Goal: Information Seeking & Learning: Find contact information

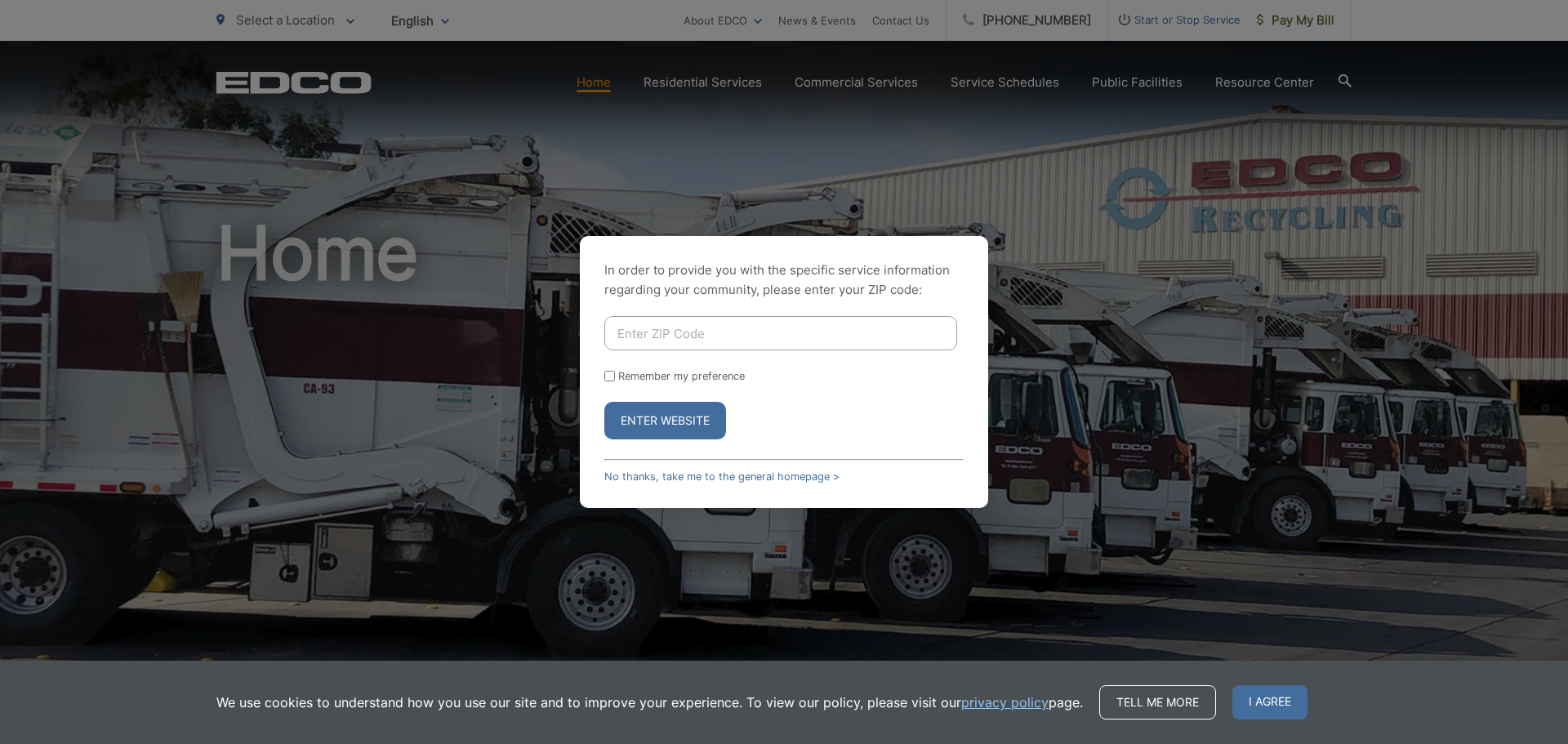
click at [739, 340] on input "Enter ZIP Code" at bounding box center [780, 333] width 353 height 34
type input "92123"
click at [671, 410] on button "Enter Website" at bounding box center [664, 421] width 121 height 38
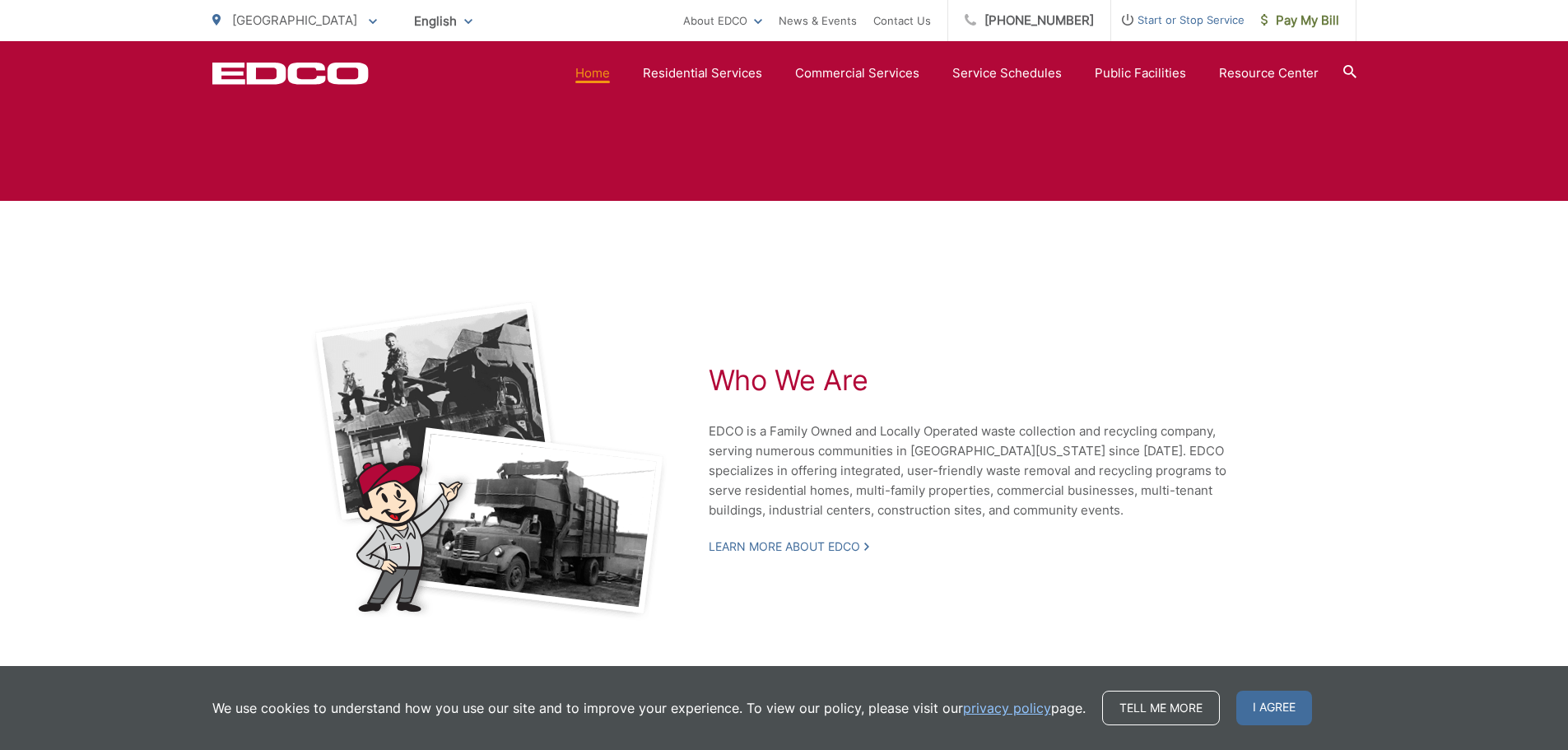
scroll to position [3437, 0]
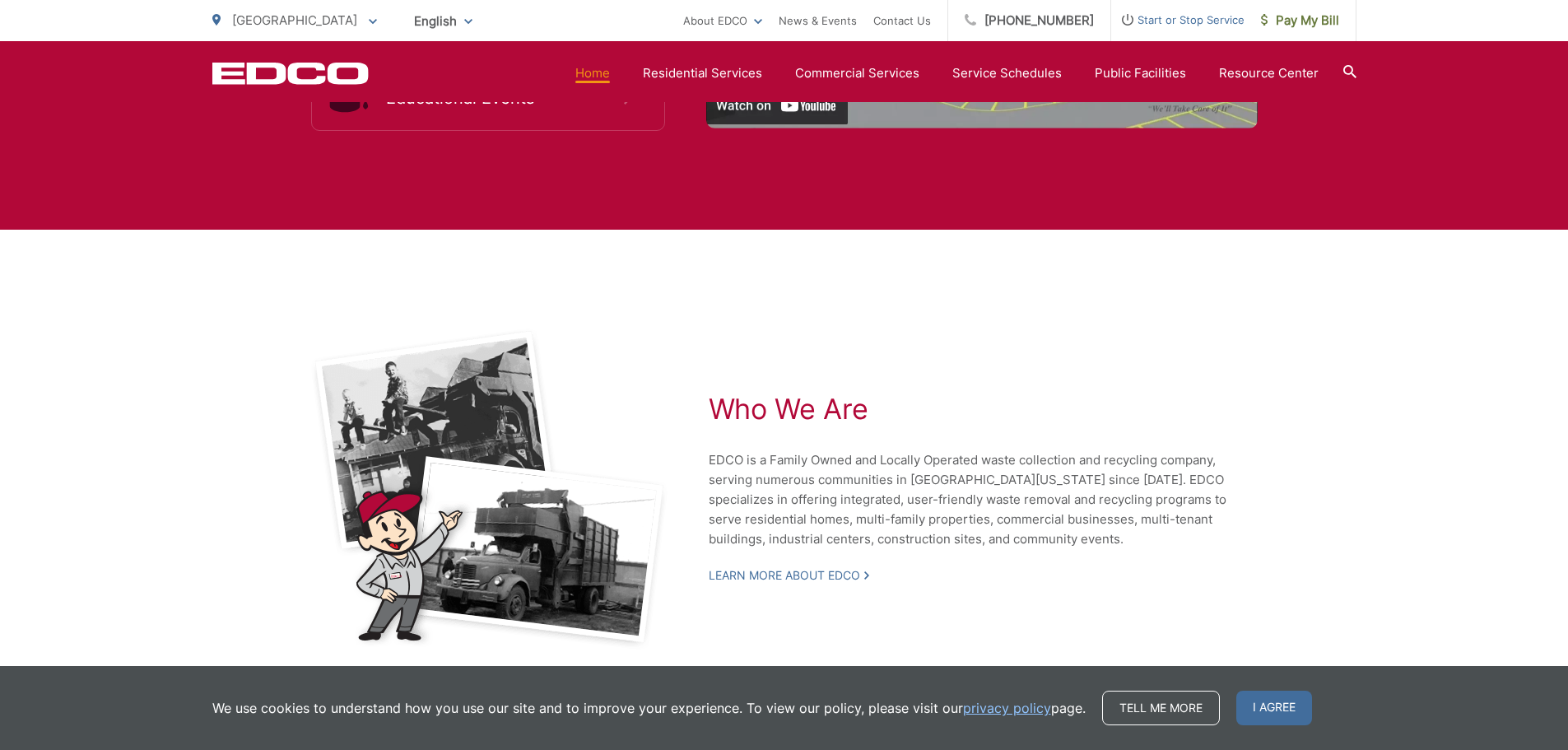
click at [1198, 372] on div "Who We Are EDCO is a Family Owned and Locally Operated waste collection and rec…" at bounding box center [984, 489] width 552 height 321
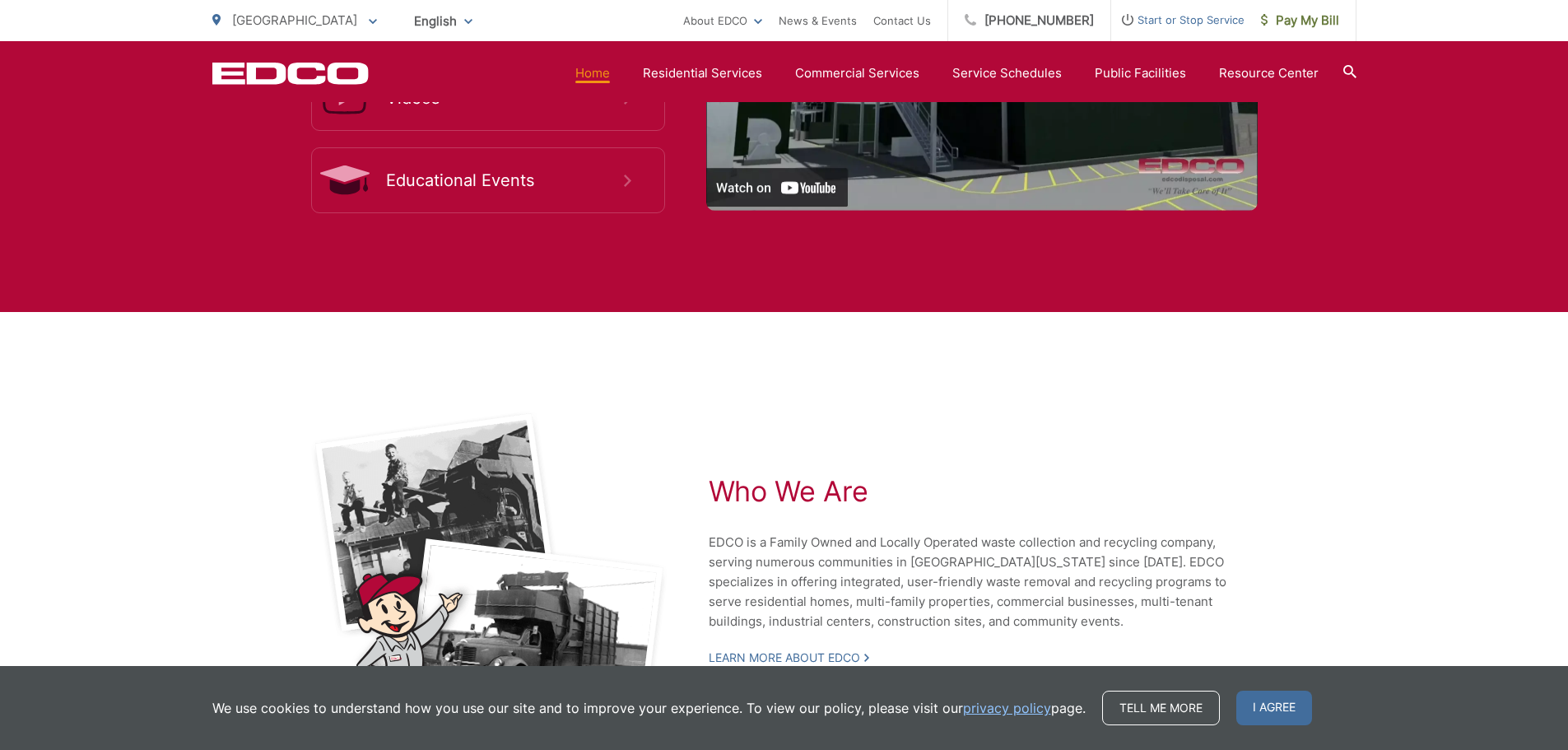
scroll to position [2943, 0]
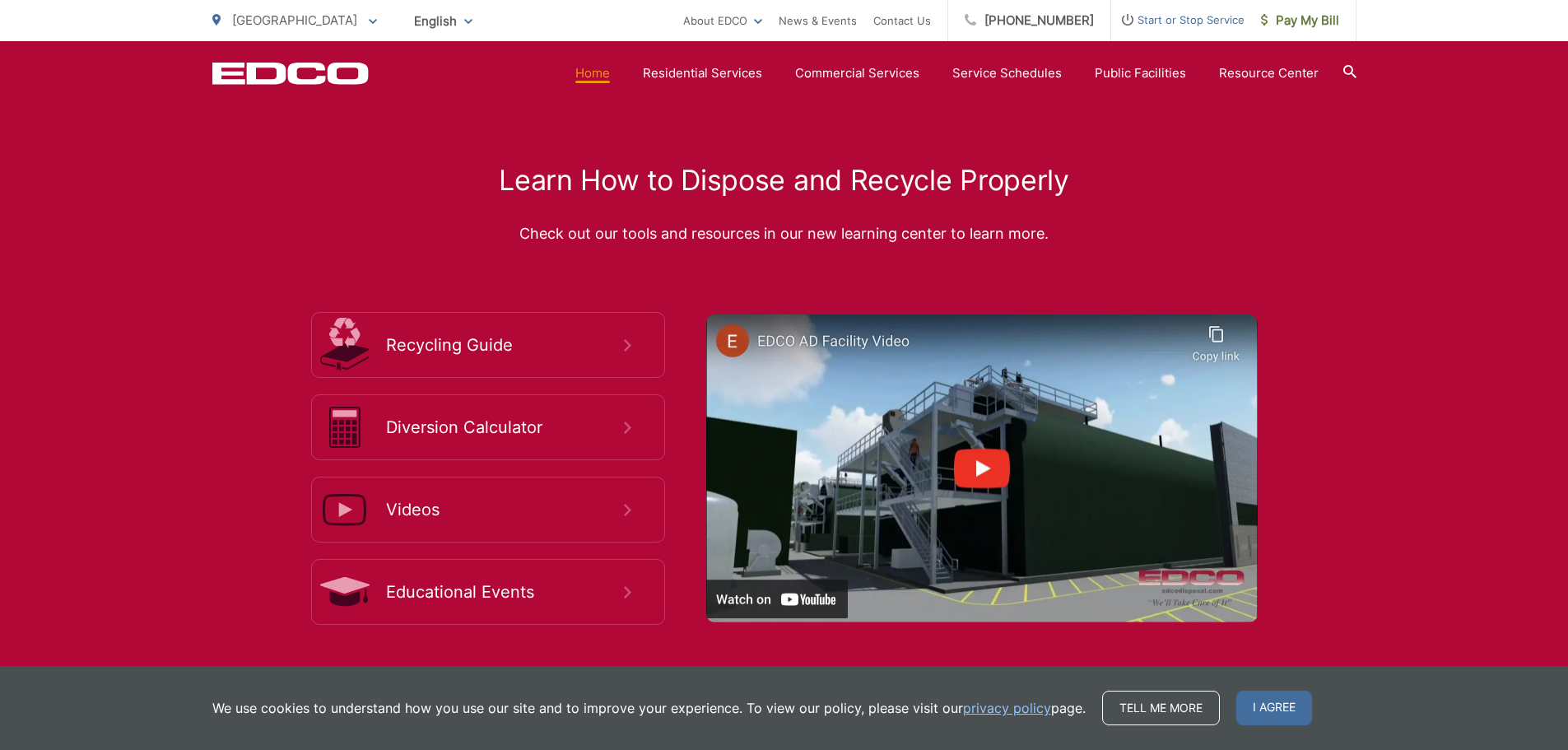
click at [290, 77] on icon "EDCD logo. Return to the homepage." at bounding box center [290, 73] width 156 height 21
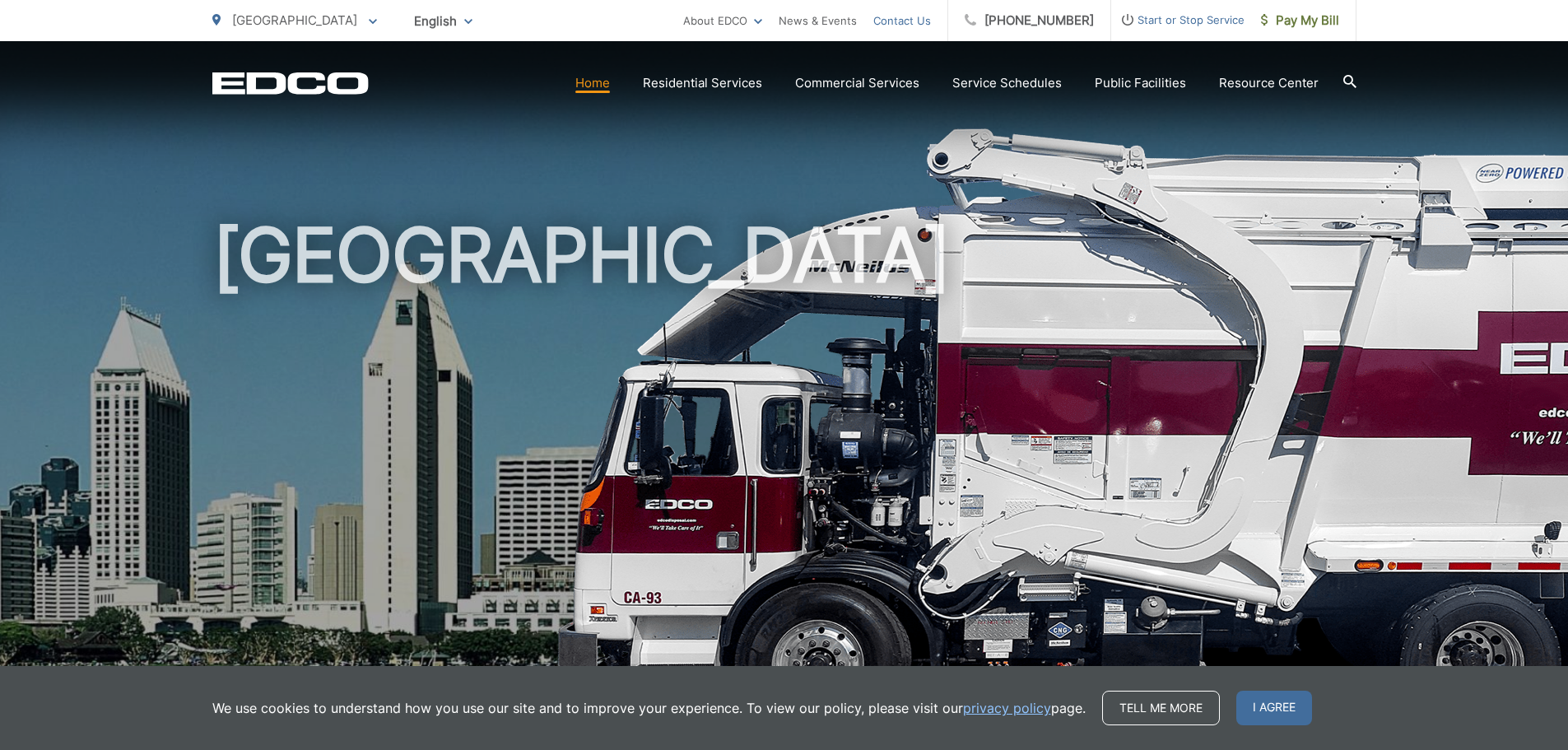
click at [931, 24] on link "Contact Us" at bounding box center [902, 20] width 58 height 20
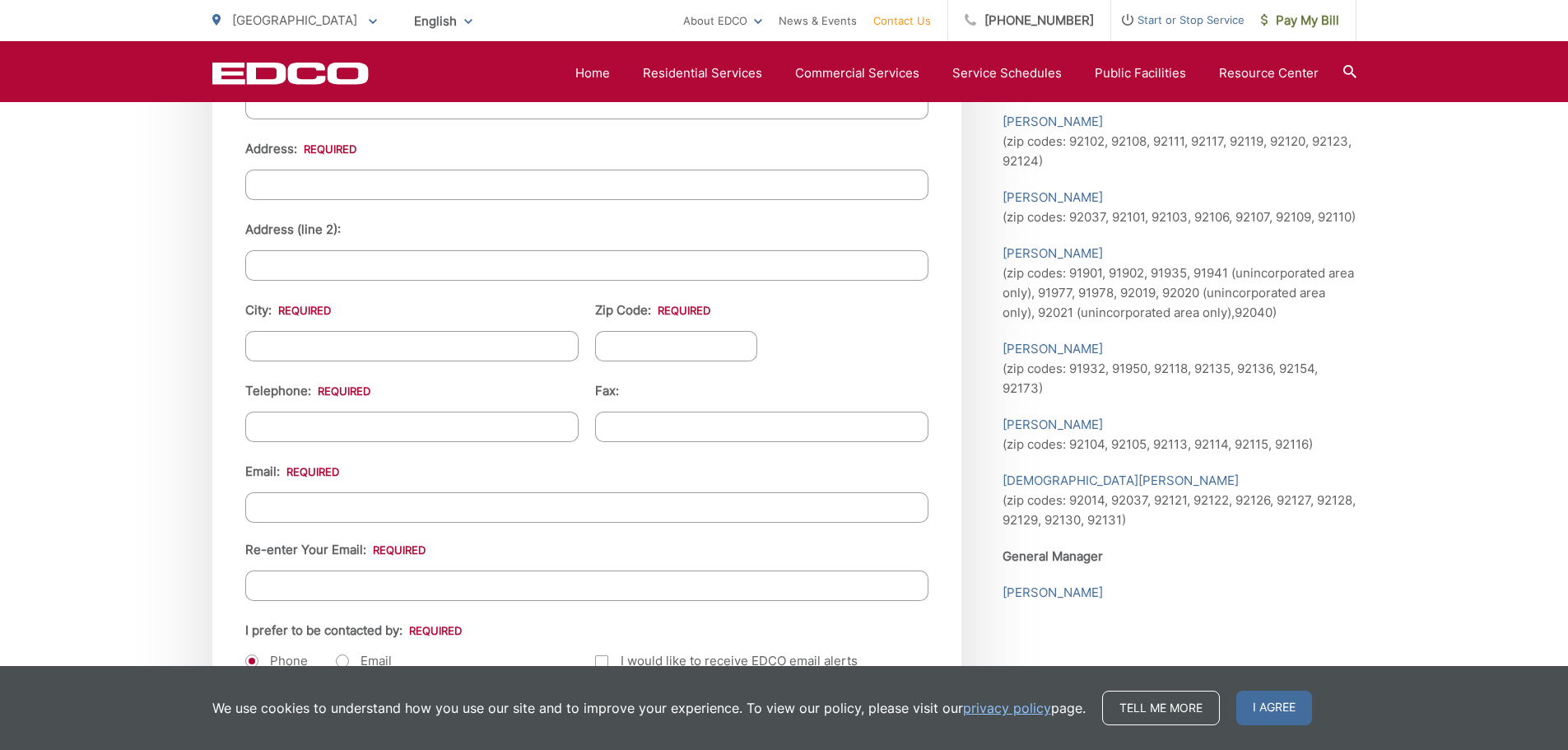
scroll to position [1811, 0]
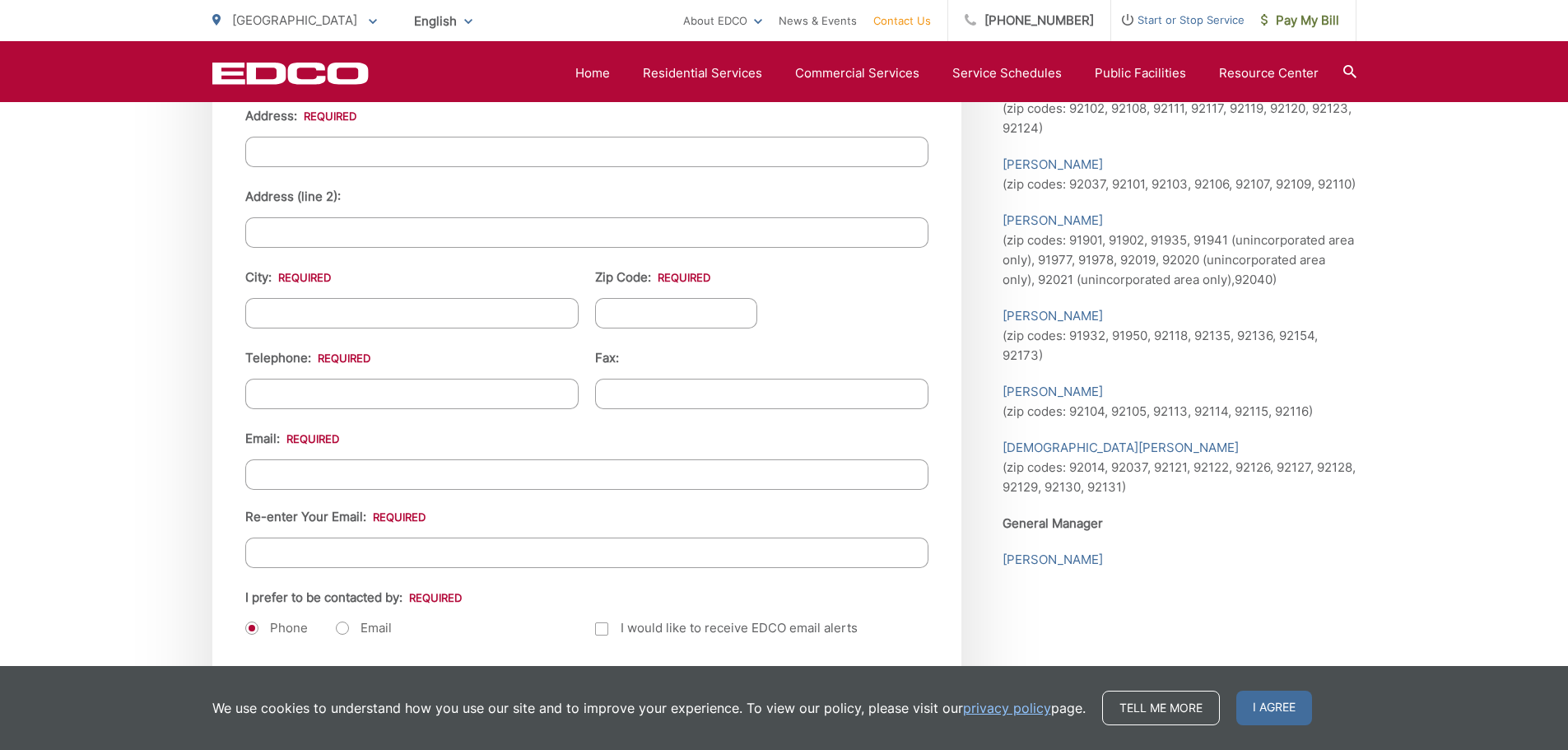
click at [1139, 566] on p "[PERSON_NAME]" at bounding box center [1180, 559] width 354 height 20
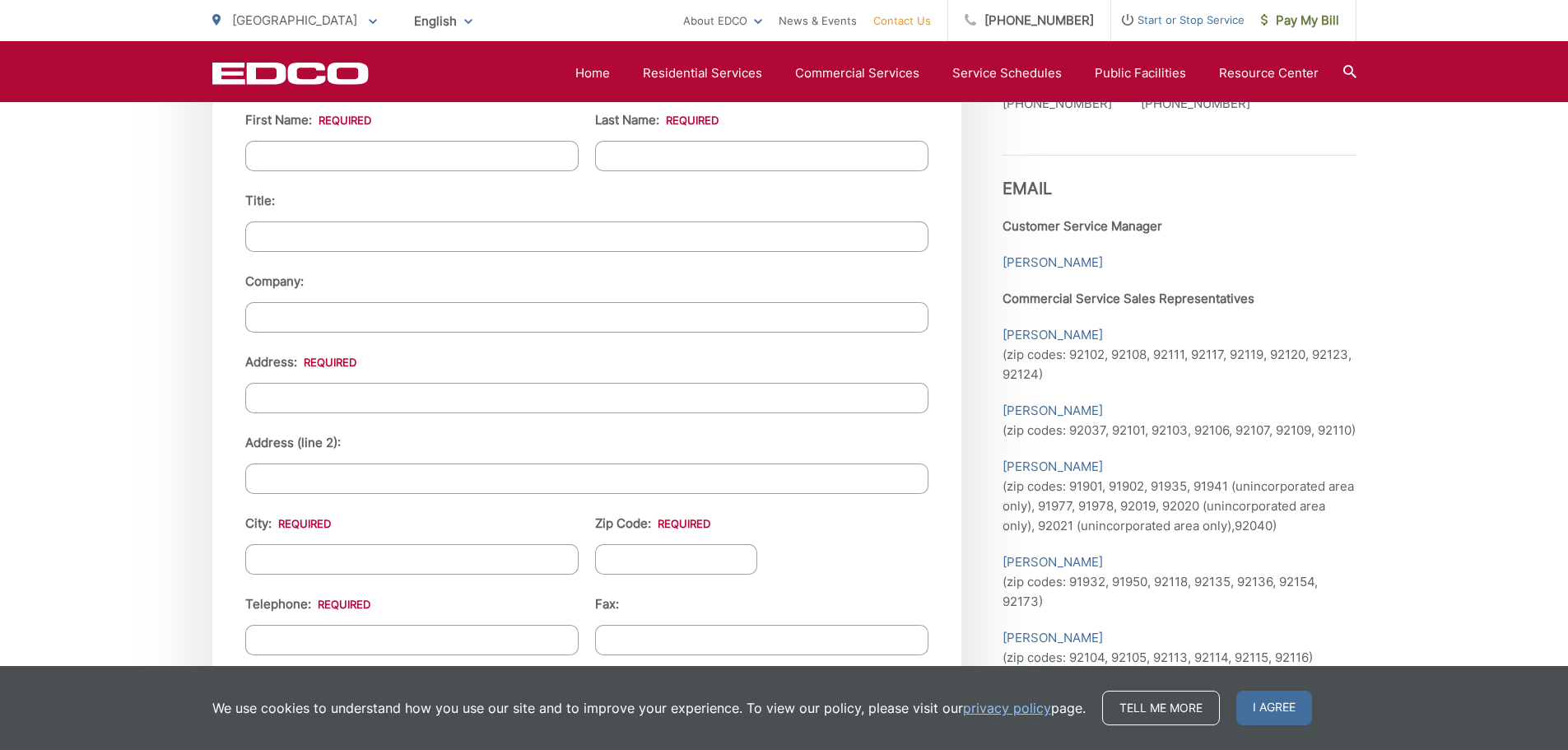
scroll to position [1564, 0]
click at [1049, 253] on link "[PERSON_NAME]" at bounding box center [1053, 262] width 101 height 20
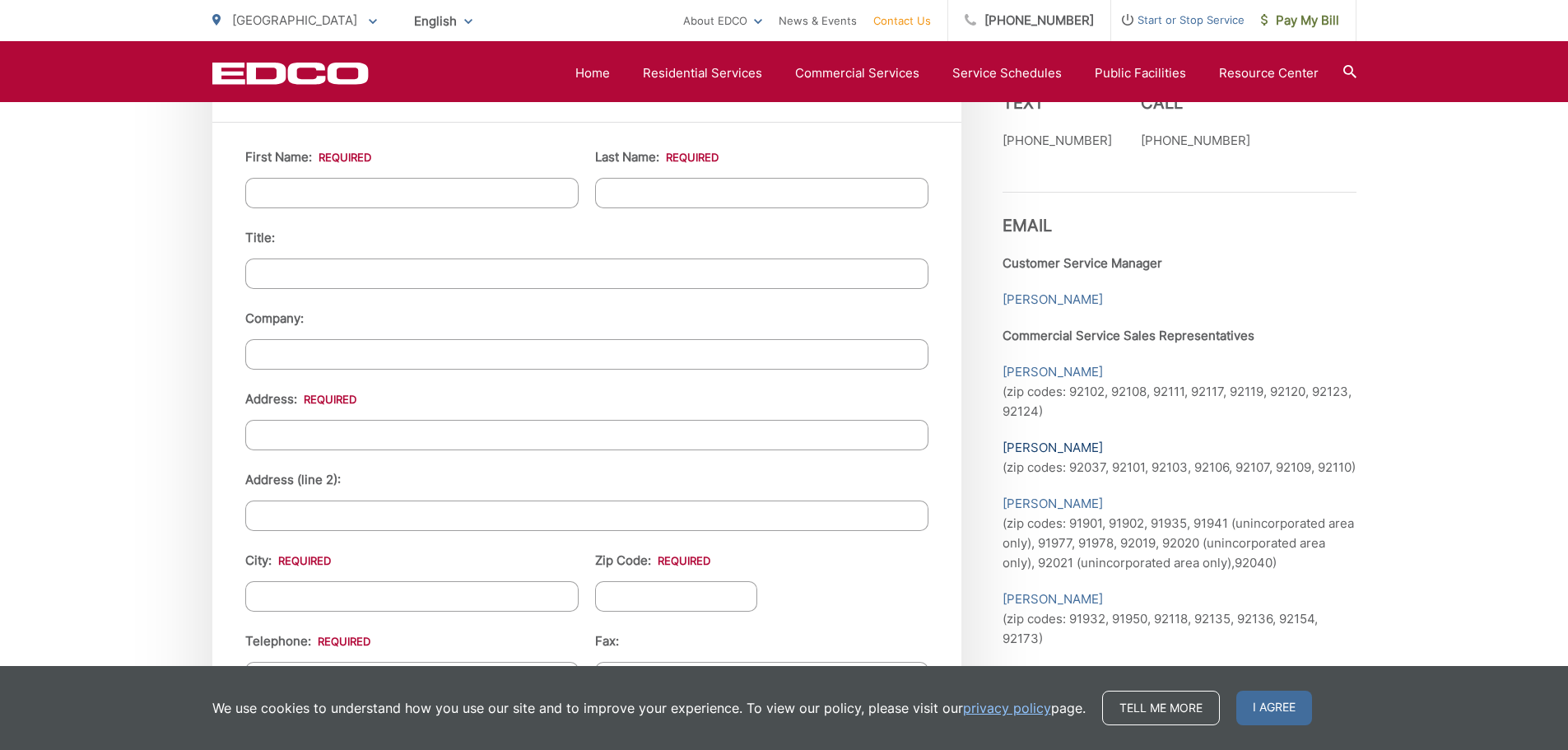
scroll to position [1481, 0]
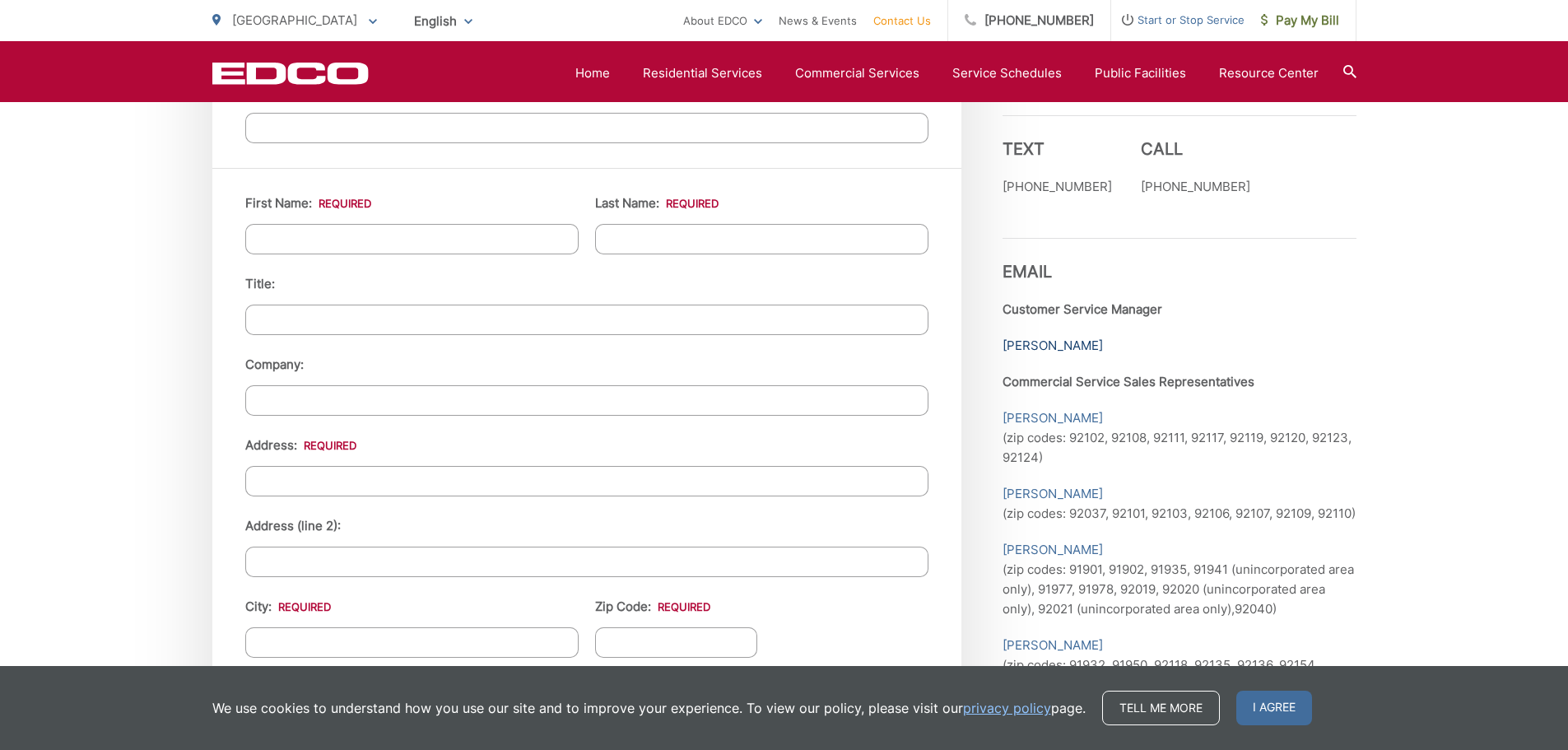
click at [1010, 336] on link "[PERSON_NAME]" at bounding box center [1053, 346] width 101 height 20
